Goal: Task Accomplishment & Management: Manage account settings

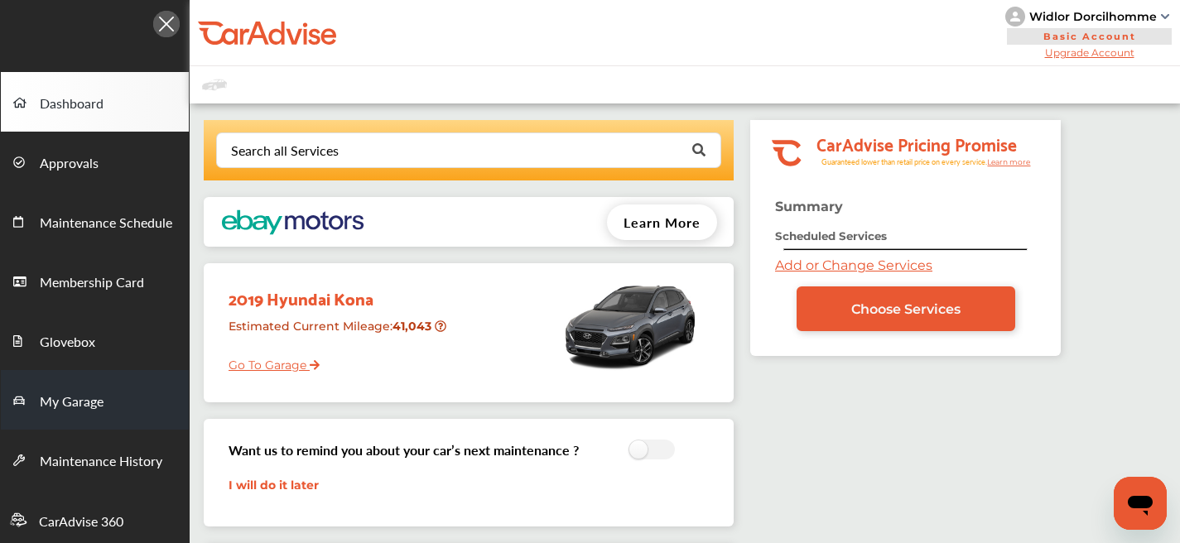
click at [59, 409] on span "My Garage" at bounding box center [72, 403] width 64 height 22
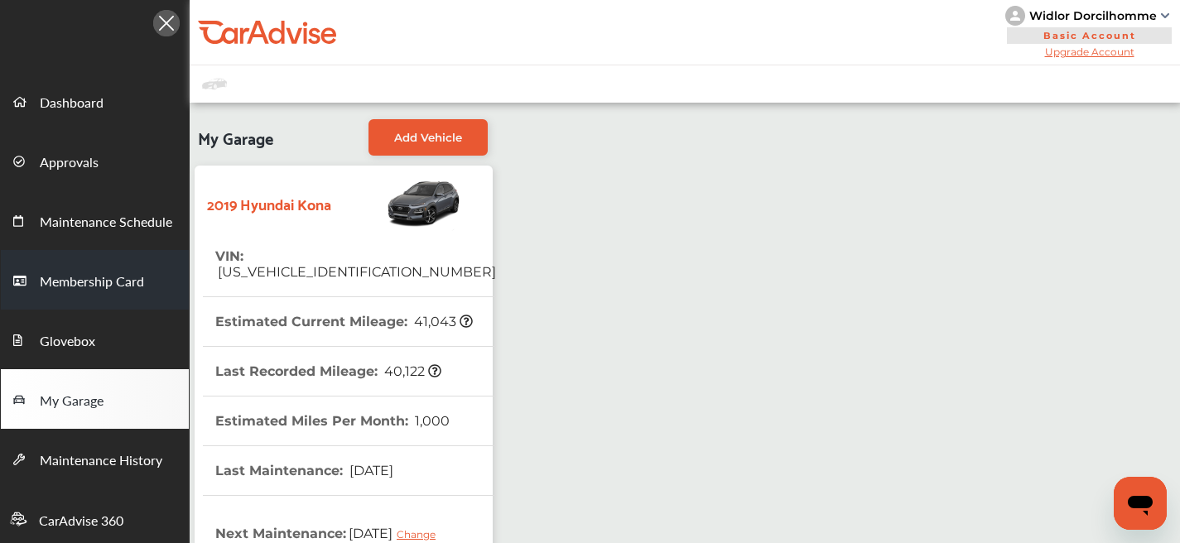
scroll to position [3, 0]
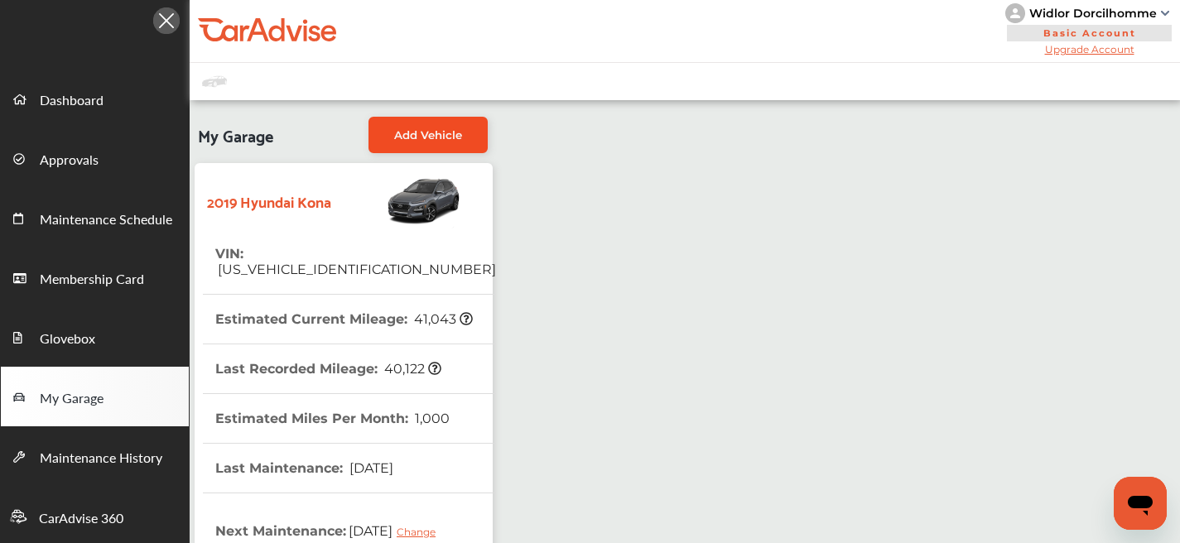
click at [450, 138] on span "Add Vehicle" at bounding box center [428, 134] width 68 height 13
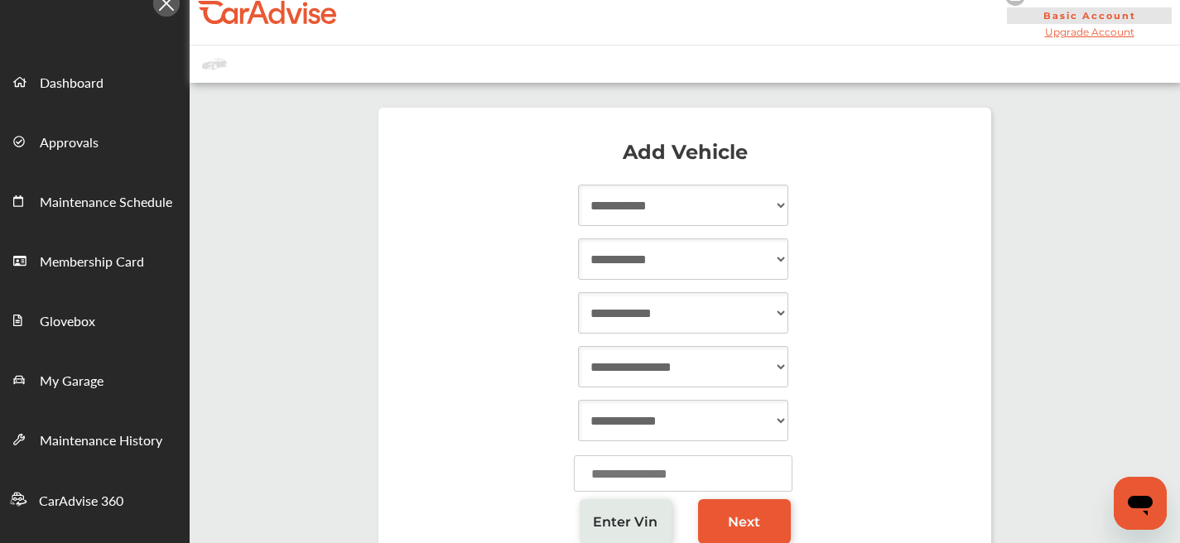
scroll to position [22, 0]
click at [634, 511] on link "Enter Vin" at bounding box center [626, 520] width 93 height 45
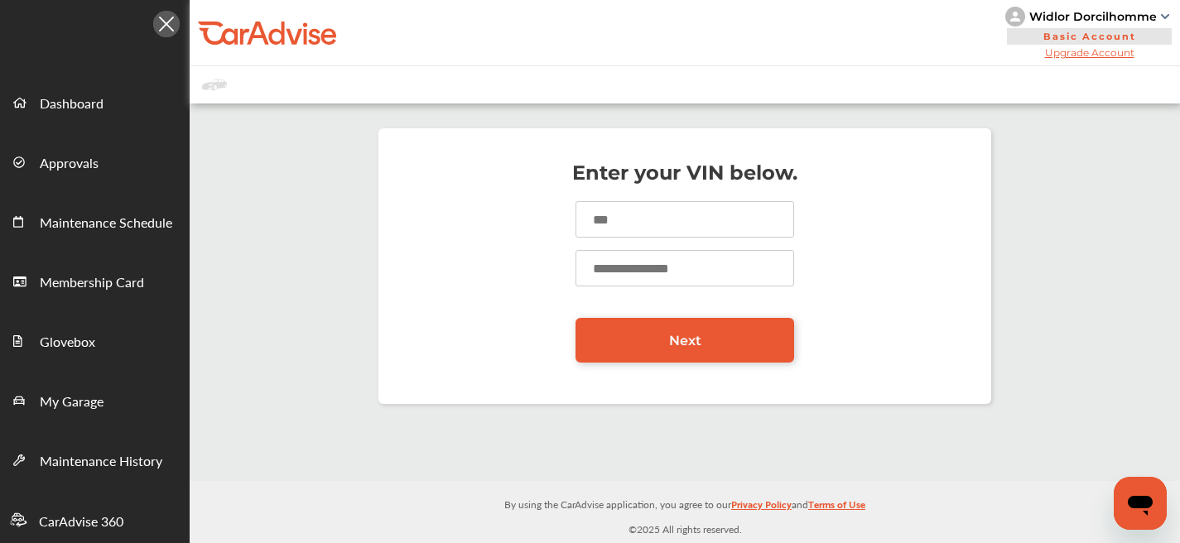
click at [638, 231] on input at bounding box center [685, 219] width 219 height 36
click at [607, 215] on input at bounding box center [685, 219] width 219 height 36
type input "**********"
click at [634, 270] on input "number" at bounding box center [685, 268] width 219 height 36
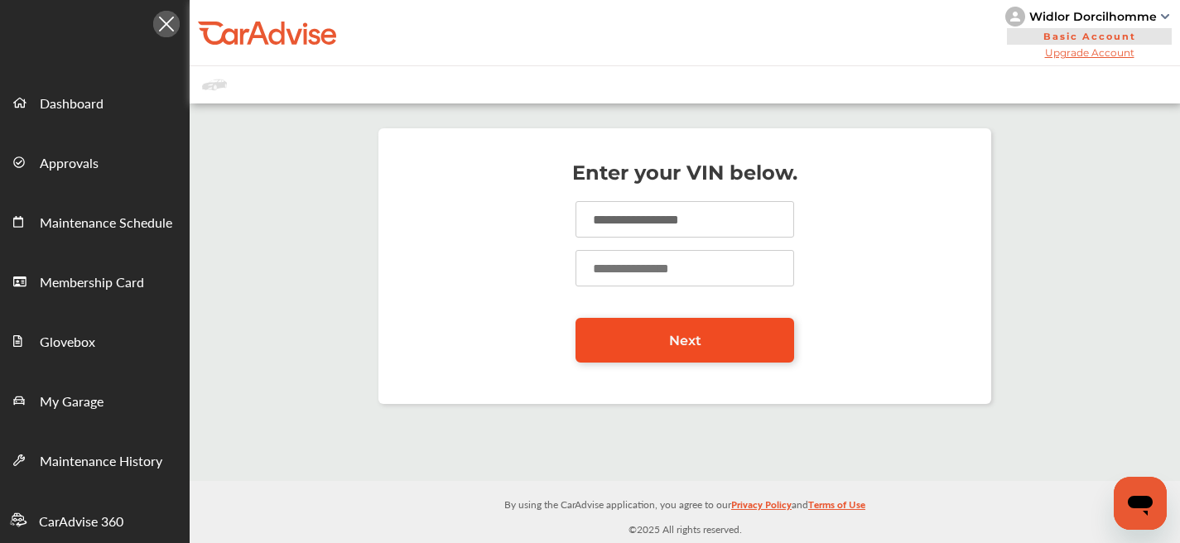
type input "****"
click at [676, 330] on link "Next" at bounding box center [685, 340] width 219 height 45
